Goal: Task Accomplishment & Management: Use online tool/utility

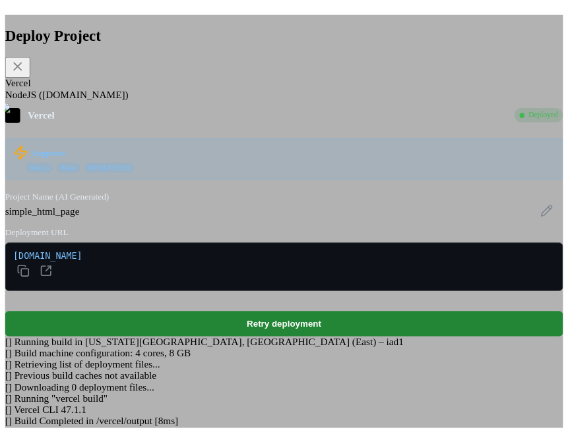
scroll to position [1121, 0]
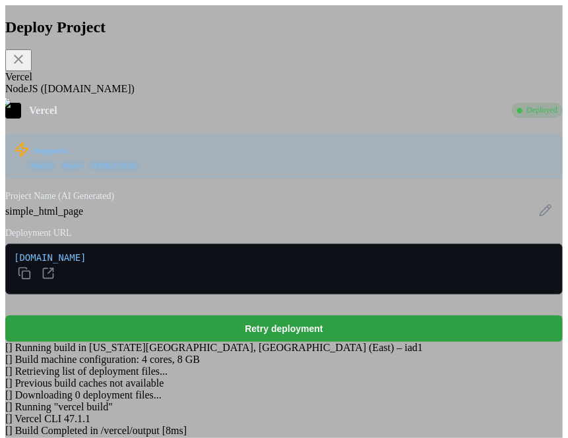
click at [253, 316] on button "Retry deployment" at bounding box center [283, 329] width 557 height 26
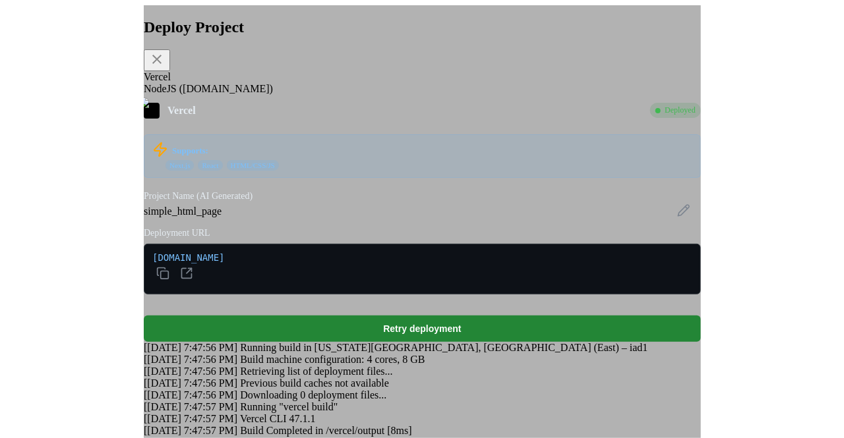
scroll to position [65, 0]
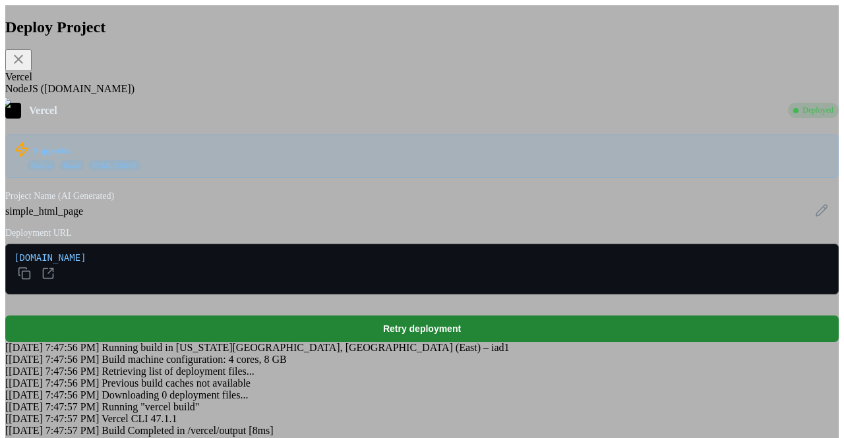
type textarea "x"
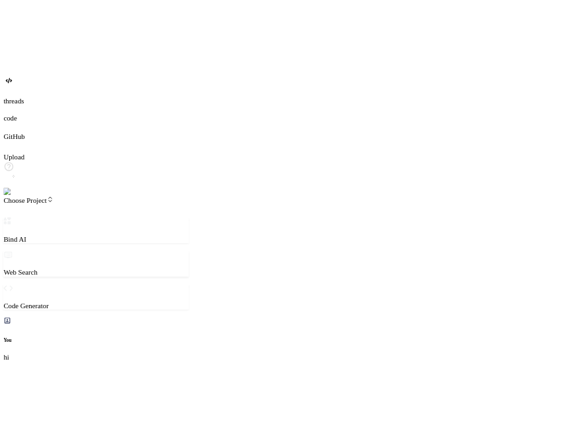
scroll to position [883, 0]
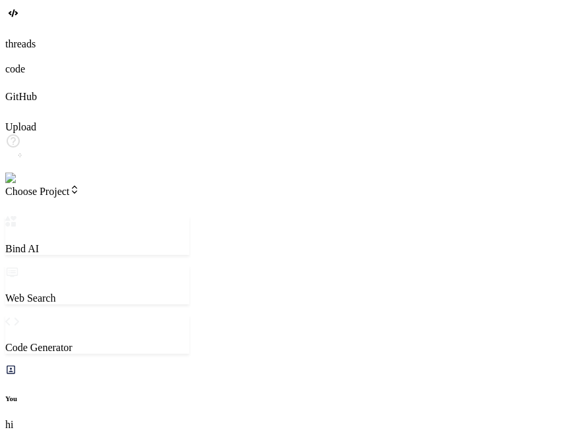
click at [80, 186] on span "Choose Project" at bounding box center [42, 191] width 74 height 11
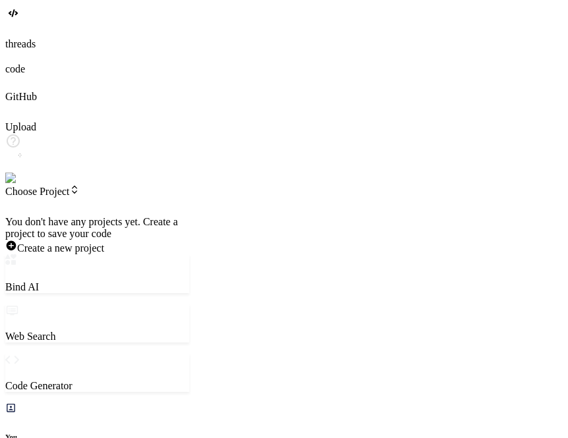
click at [94, 216] on div at bounding box center [97, 216] width 184 height 0
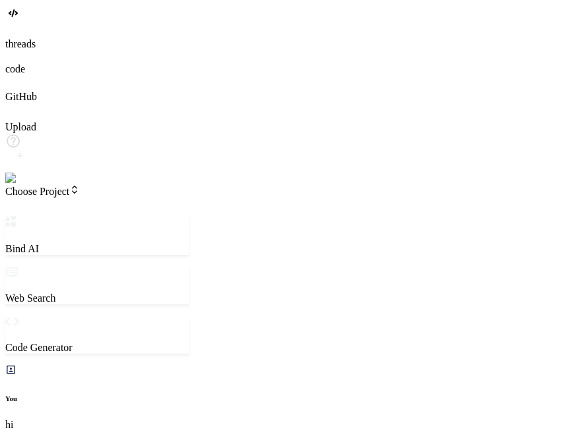
click at [80, 186] on span "Choose Project" at bounding box center [42, 191] width 74 height 11
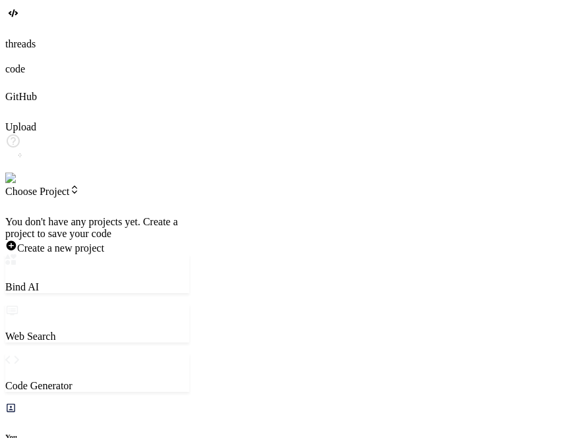
type textarea "x"
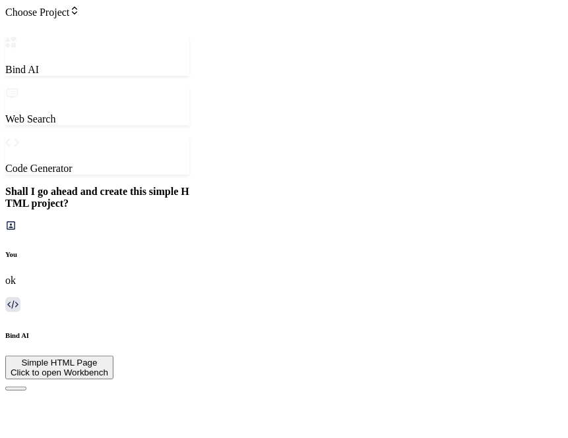
scroll to position [924, 0]
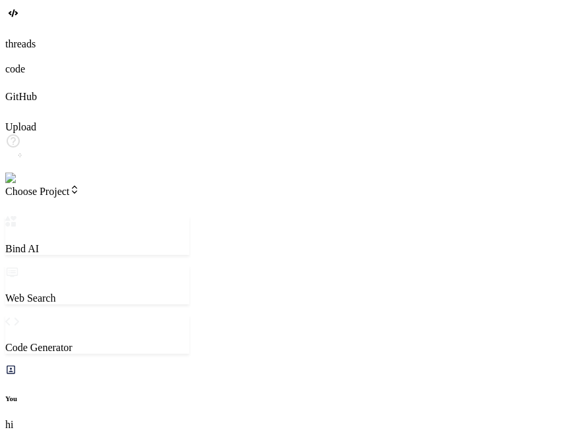
click at [80, 186] on span "Choose Project" at bounding box center [42, 191] width 74 height 11
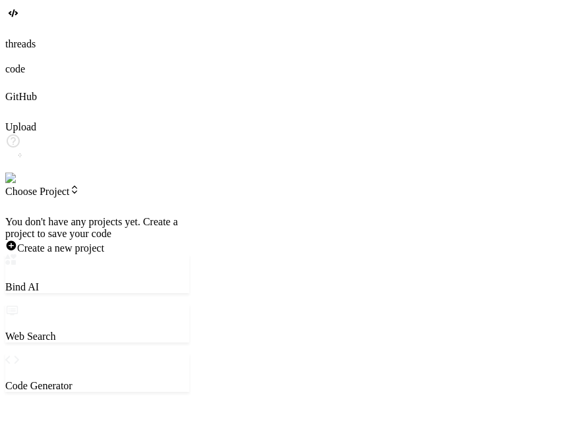
scroll to position [0, 0]
click at [93, 229] on span "simple_html_page" at bounding box center [54, 234] width 78 height 11
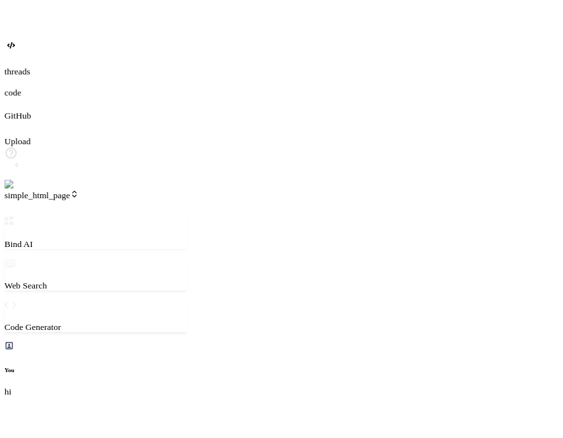
scroll to position [74, 0]
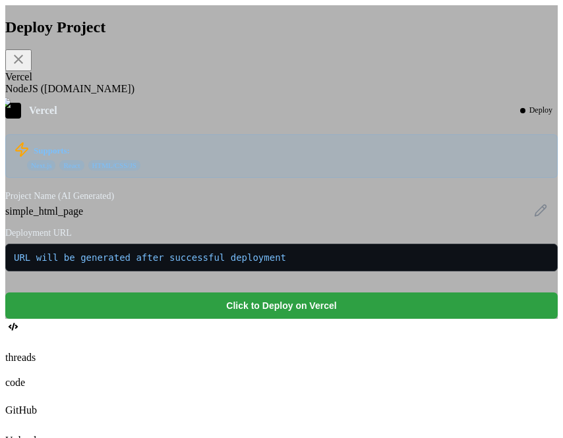
click at [251, 319] on button "Click to Deploy on Vercel" at bounding box center [281, 306] width 552 height 26
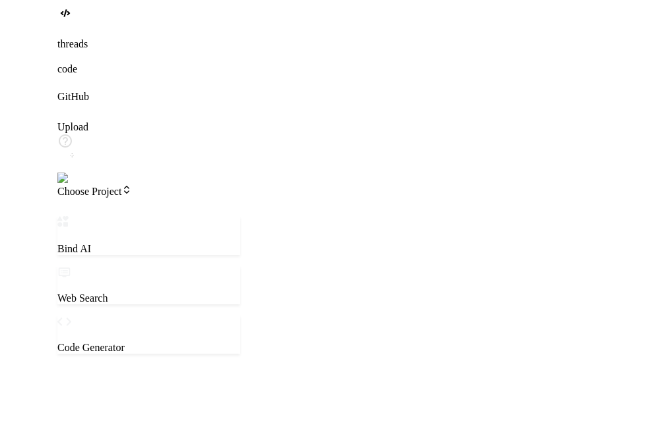
scroll to position [0, 0]
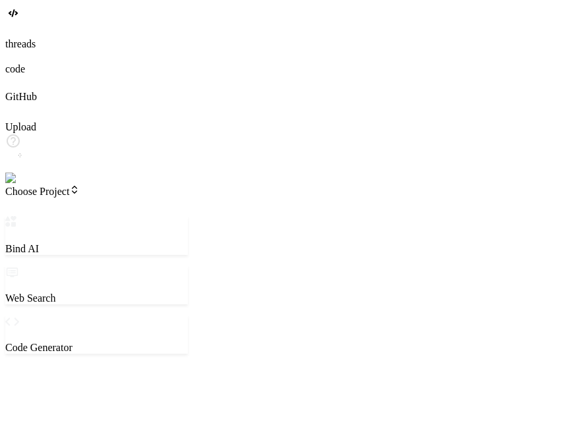
click at [80, 186] on span "Choose Project" at bounding box center [42, 191] width 74 height 11
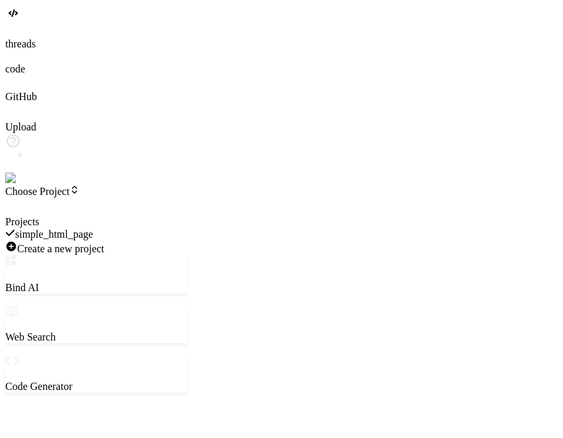
click at [93, 229] on span "simple_html_page" at bounding box center [54, 234] width 78 height 11
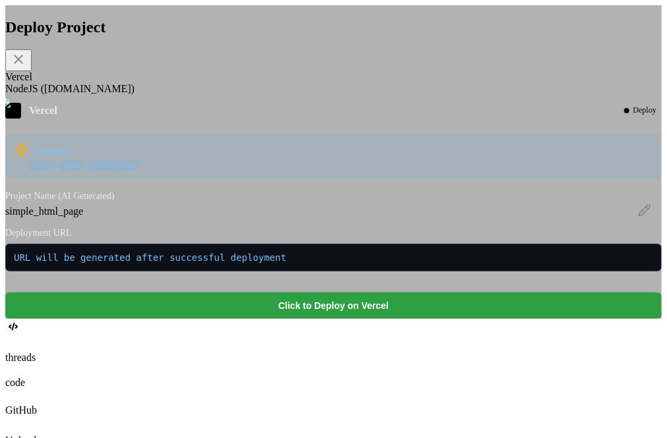
click at [331, 319] on button "Click to Deploy on Vercel" at bounding box center [333, 306] width 656 height 26
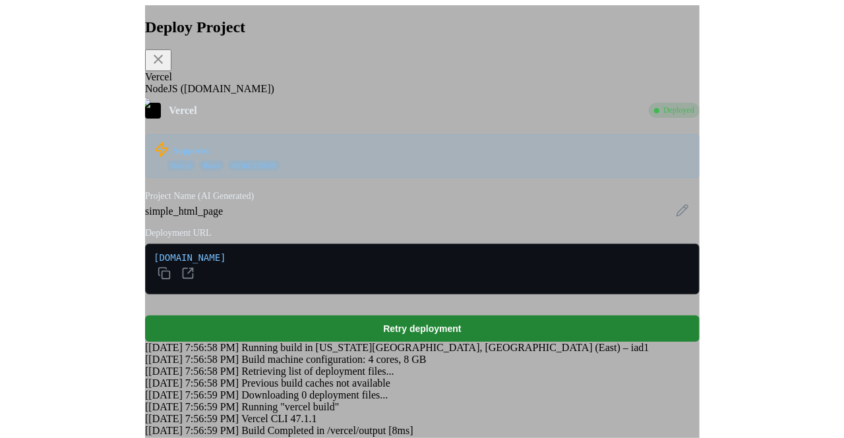
scroll to position [1032, 0]
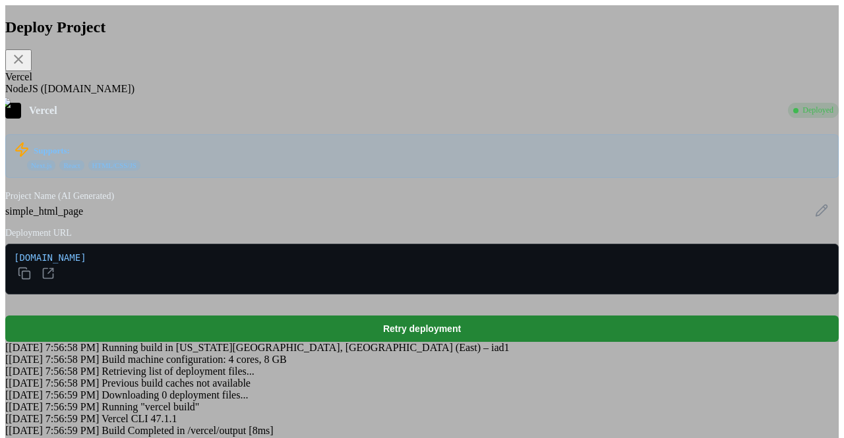
click at [26, 57] on icon at bounding box center [19, 59] width 16 height 16
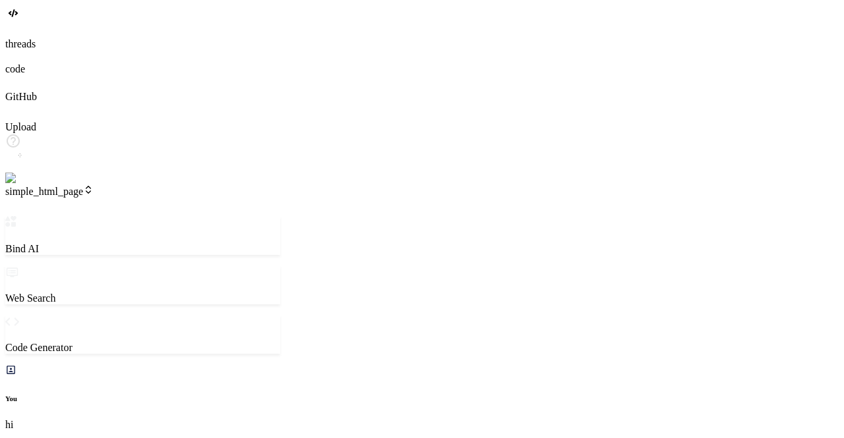
type textarea "x"
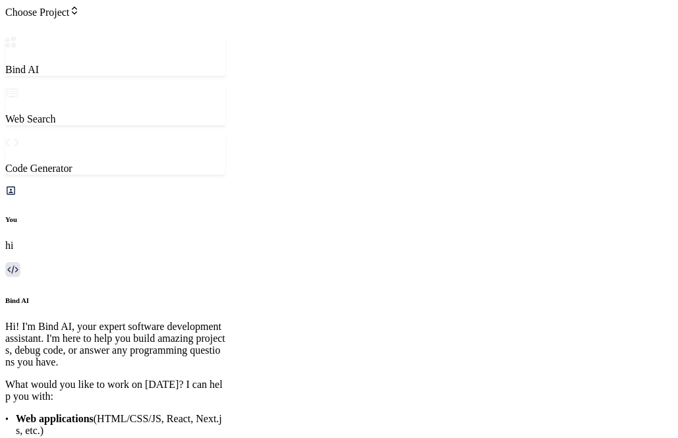
scroll to position [854, 0]
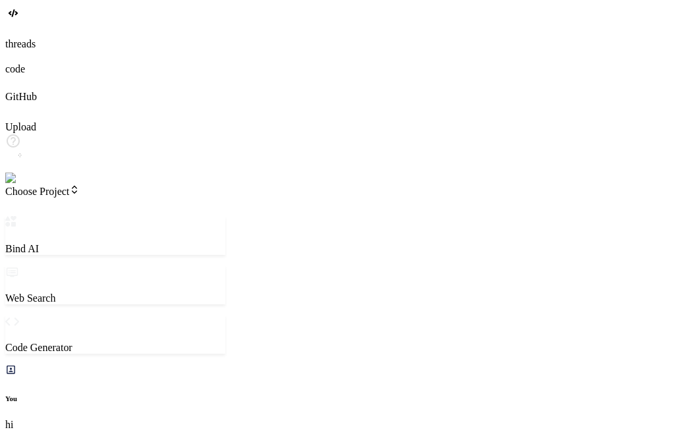
click at [80, 186] on span "Choose Project" at bounding box center [42, 191] width 74 height 11
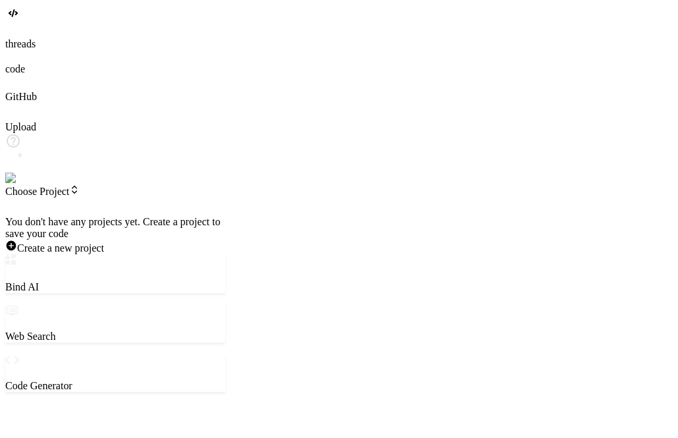
scroll to position [0, 0]
click at [93, 229] on span "simple_html_page" at bounding box center [54, 234] width 78 height 11
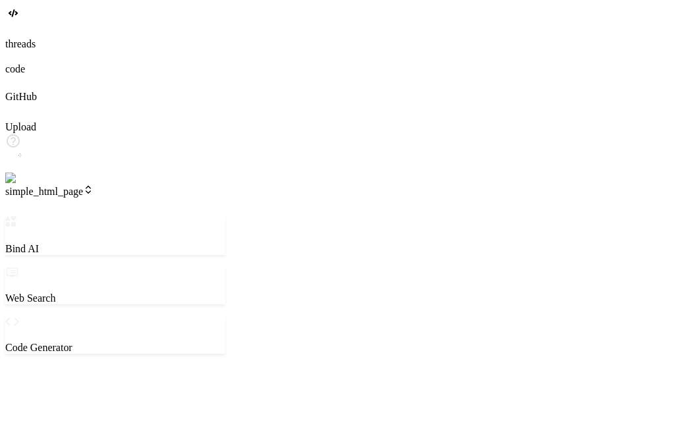
scroll to position [12, 0]
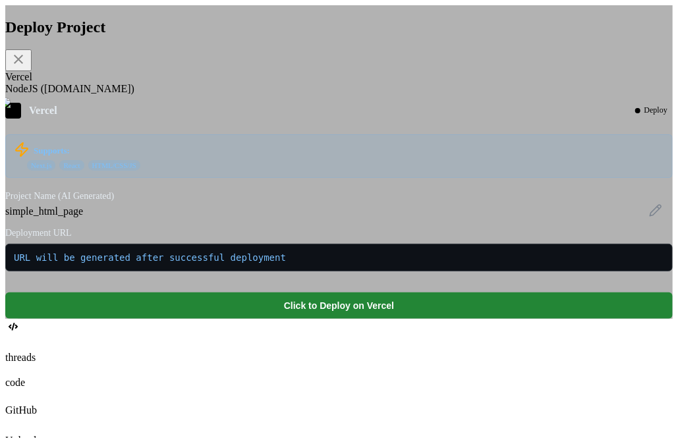
scroll to position [74, 0]
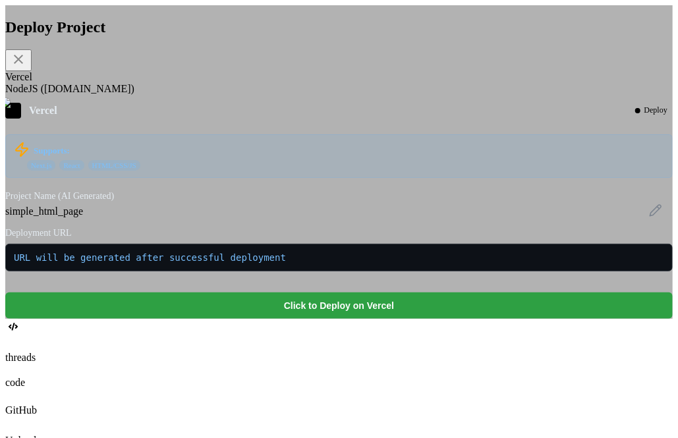
click at [269, 319] on button "Click to Deploy on Vercel" at bounding box center [339, 306] width 668 height 26
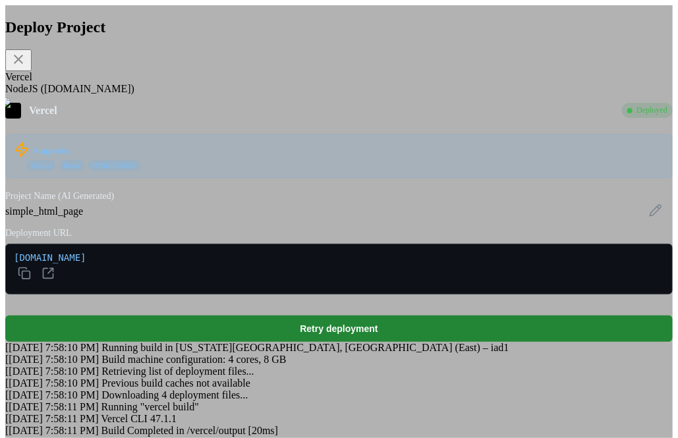
scroll to position [603, 0]
drag, startPoint x: 158, startPoint y: 180, endPoint x: 301, endPoint y: 190, distance: 143.4
click at [301, 244] on div "[DOMAIN_NAME]" at bounding box center [339, 269] width 668 height 51
type textarea "x"
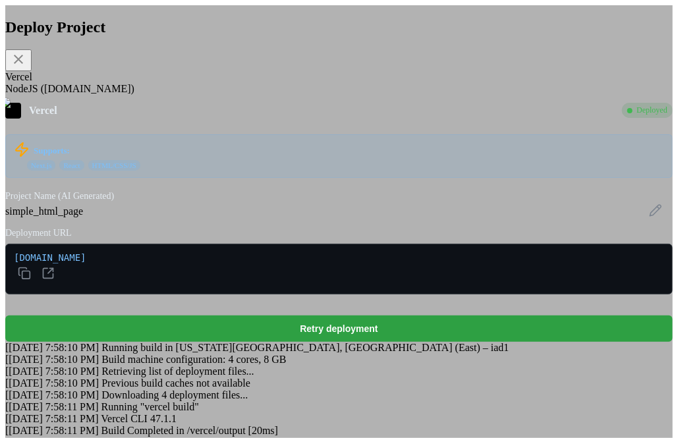
scroll to position [98, 0]
